Goal: Task Accomplishment & Management: Manage account settings

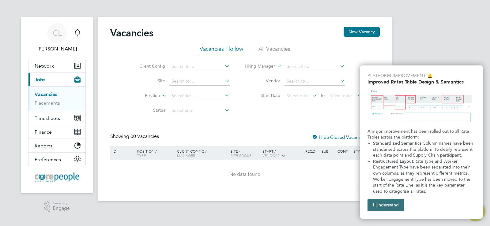
click at [395, 203] on button "I Understand" at bounding box center [386, 206] width 37 height 12
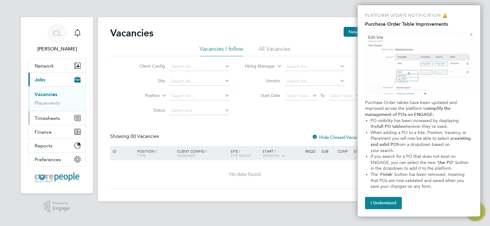
click at [44, 118] on span "Timesheets" at bounding box center [47, 119] width 25 height 6
click at [43, 106] on link "Timesheets" at bounding box center [47, 108] width 25 height 6
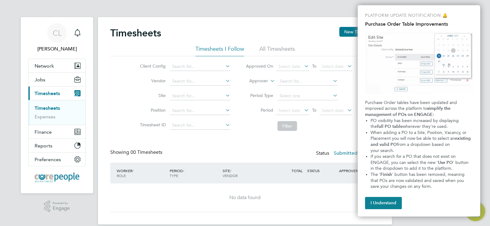
click at [385, 199] on button "I Understand" at bounding box center [383, 203] width 37 height 12
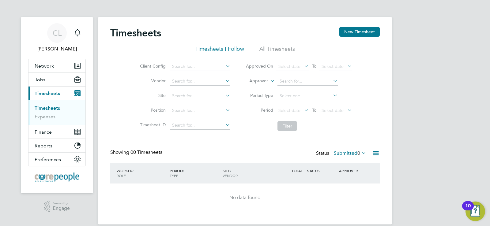
click at [279, 49] on li "All Timesheets" at bounding box center [278, 50] width 36 height 11
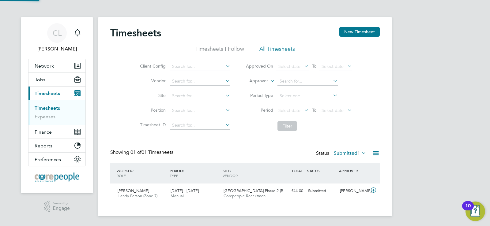
scroll to position [16, 53]
click at [360, 152] on icon at bounding box center [360, 153] width 0 height 9
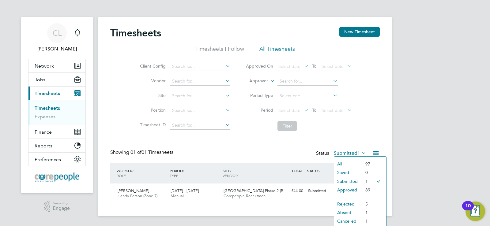
click at [347, 189] on li "Approved" at bounding box center [348, 190] width 28 height 9
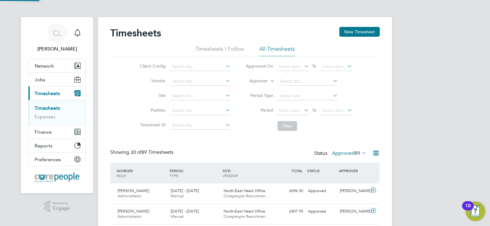
scroll to position [0, 0]
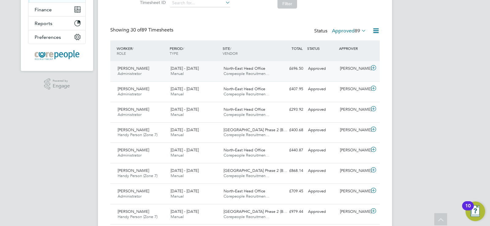
click at [131, 68] on span "[PERSON_NAME]" at bounding box center [134, 68] width 32 height 5
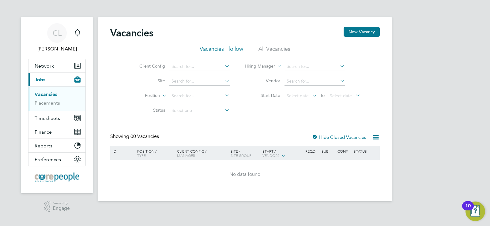
click at [376, 136] on icon at bounding box center [376, 138] width 8 height 8
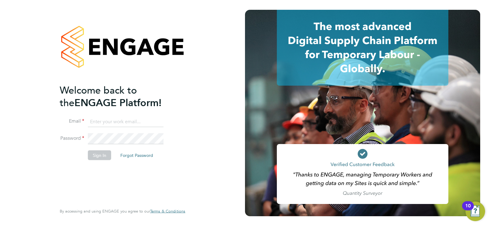
type input "[EMAIL_ADDRESS][DOMAIN_NAME]"
click at [98, 154] on button "Sign In" at bounding box center [99, 156] width 23 height 10
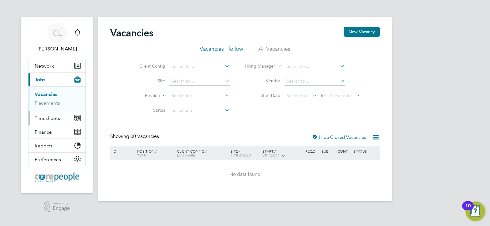
click at [35, 121] on span "Timesheets" at bounding box center [47, 119] width 25 height 6
click at [41, 116] on span "Timesheets" at bounding box center [47, 119] width 25 height 6
click at [43, 107] on link "Timesheets" at bounding box center [47, 108] width 25 height 6
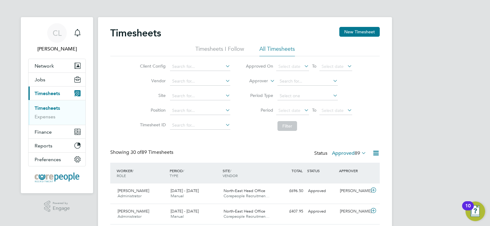
click at [376, 152] on icon at bounding box center [376, 154] width 8 height 8
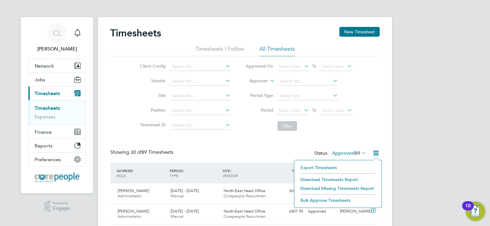
click at [376, 152] on icon at bounding box center [376, 154] width 8 height 8
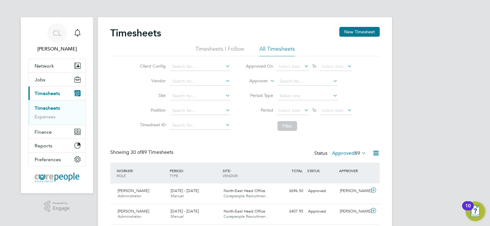
click at [348, 151] on label "Approved 89" at bounding box center [349, 153] width 34 height 6
